Goal: Register for event/course

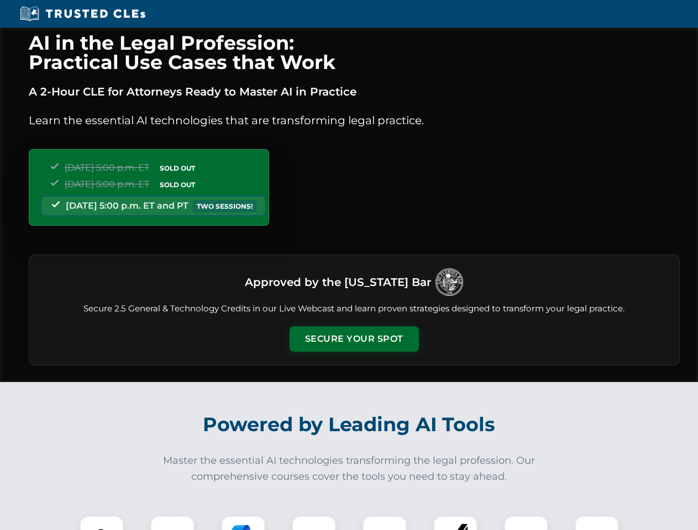
click at [354, 339] on button "Secure Your Spot" at bounding box center [354, 339] width 129 height 25
click at [102, 523] on img at bounding box center [102, 538] width 32 height 32
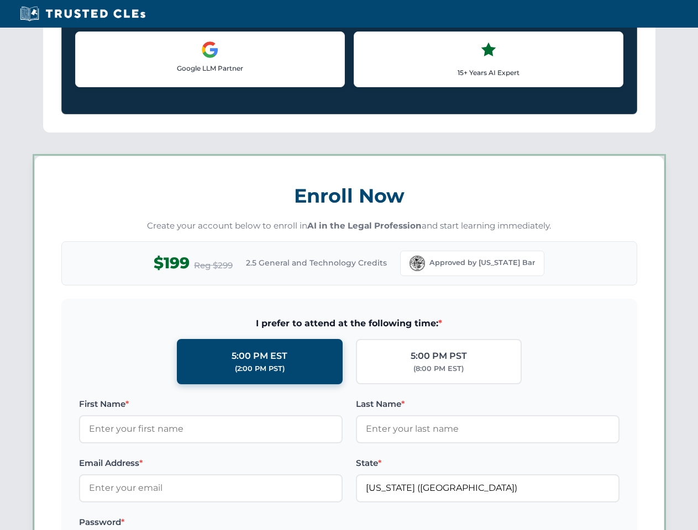
click at [314, 523] on label "Password *" at bounding box center [211, 522] width 264 height 13
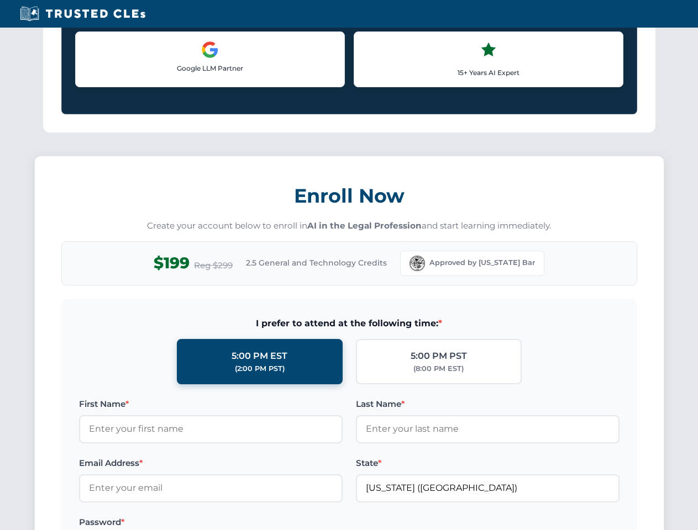
scroll to position [1085, 0]
